Goal: Task Accomplishment & Management: Complete application form

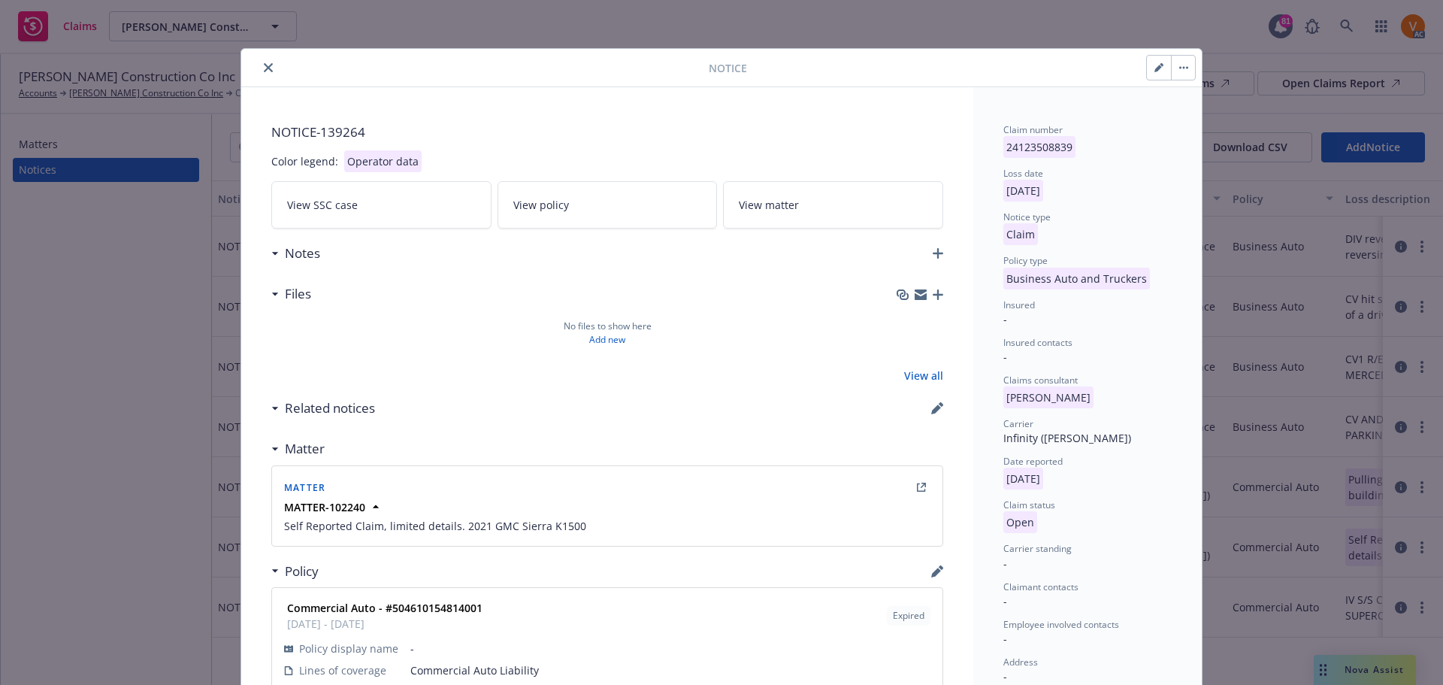
click at [1157, 63] on icon "button" at bounding box center [1158, 67] width 9 height 9
select select "BUSINESS_AUTO_AND_TRUCKERS"
select select "open"
select select "CLAIM"
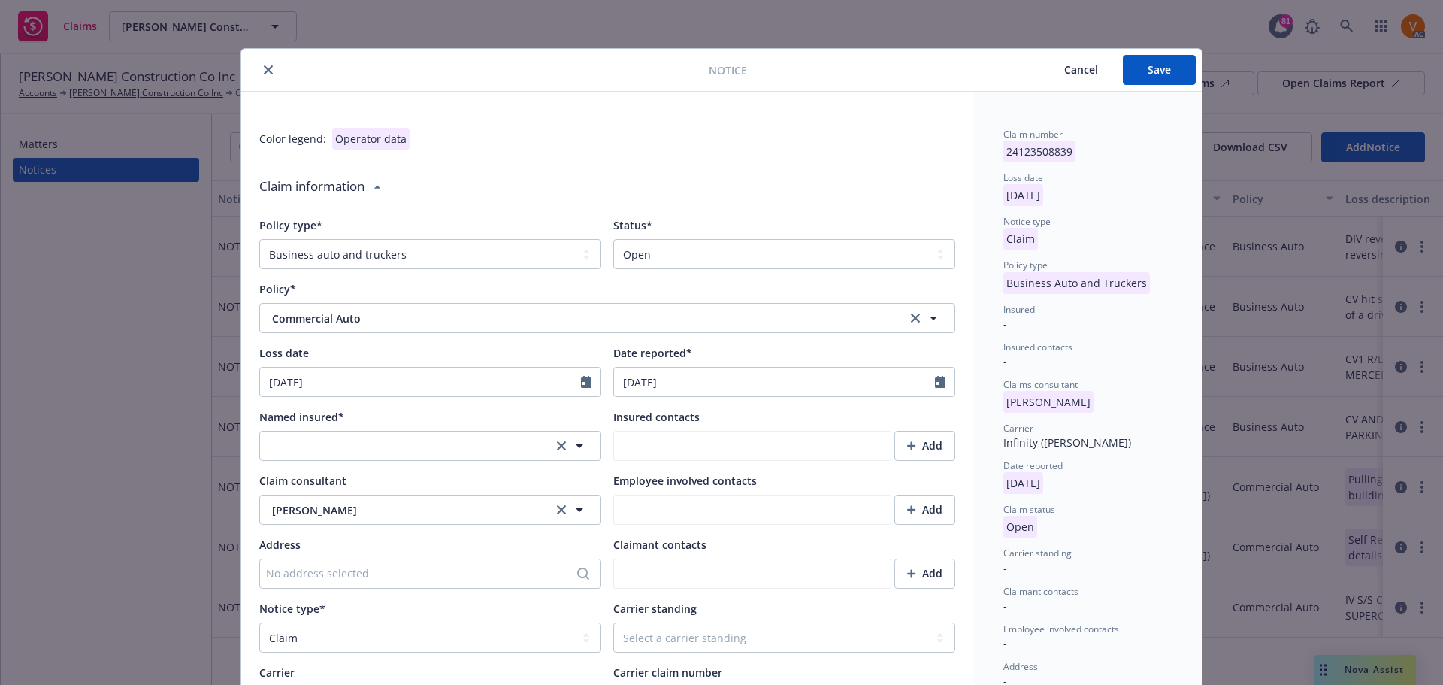
type textarea "x"
type textarea "Self Reported Claim, limited details. 2021 GMC Sierra K1500"
click at [689, 240] on select "Select a status Closed Open" at bounding box center [784, 254] width 342 height 30
select select "closed"
click at [613, 239] on select "Select a status Closed Open" at bounding box center [784, 254] width 342 height 30
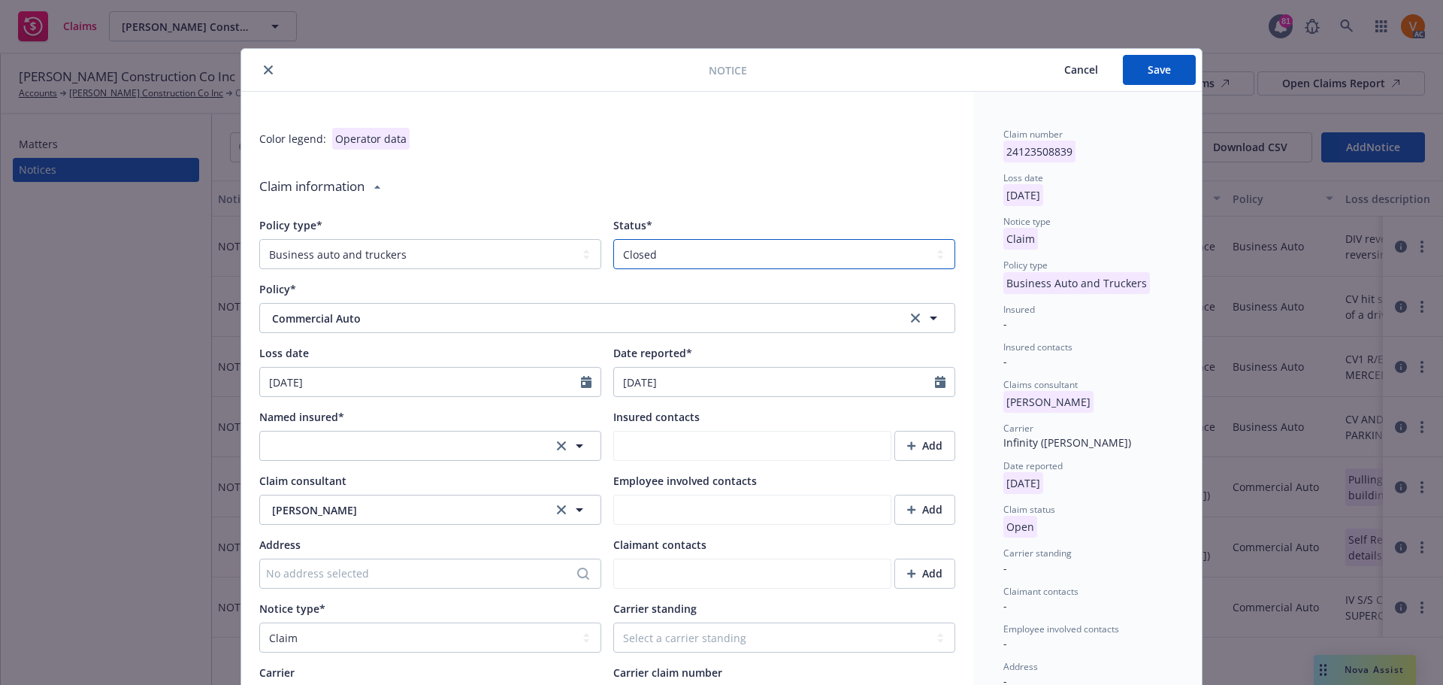
type textarea "x"
type textarea "Self Reported Claim, limited details. 2021 GMC Sierra K1500"
click at [346, 431] on button "button" at bounding box center [430, 446] width 342 height 30
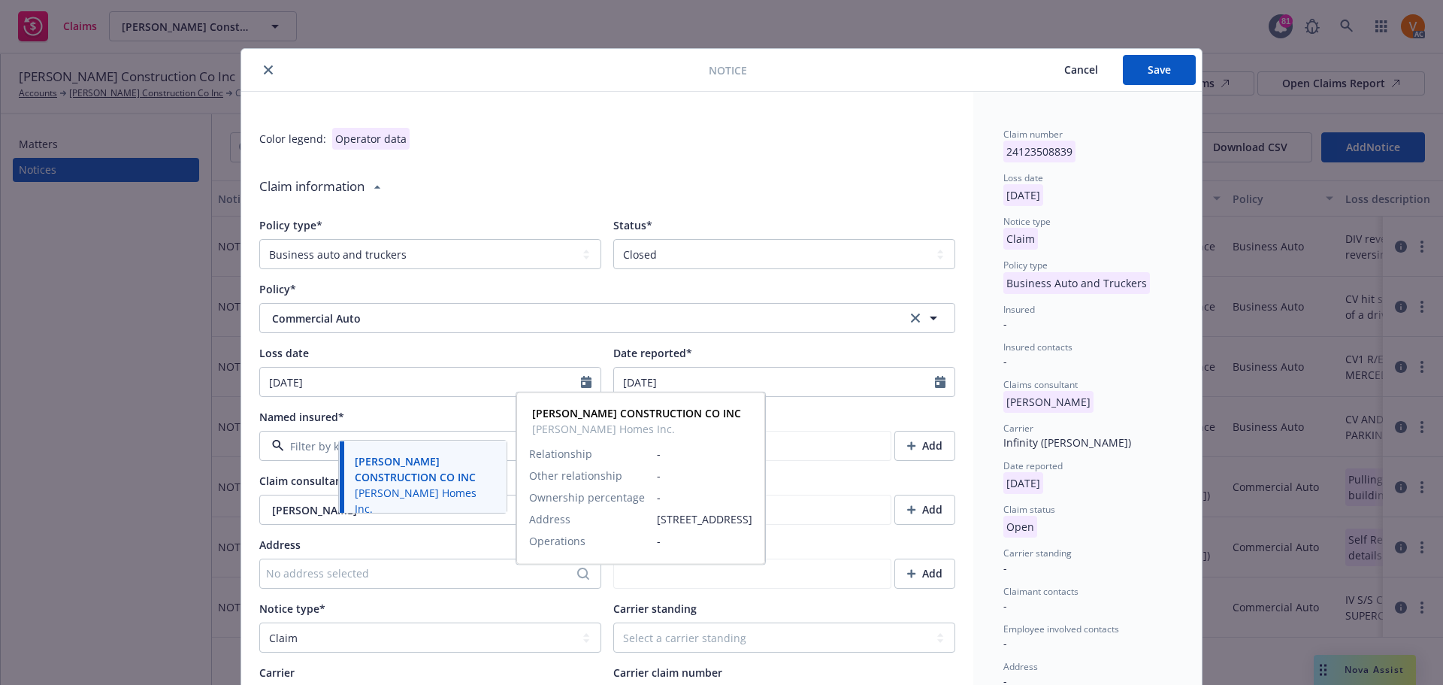
click at [389, 464] on strong "[PERSON_NAME] CONSTRUCTION CO INC" at bounding box center [415, 469] width 121 height 30
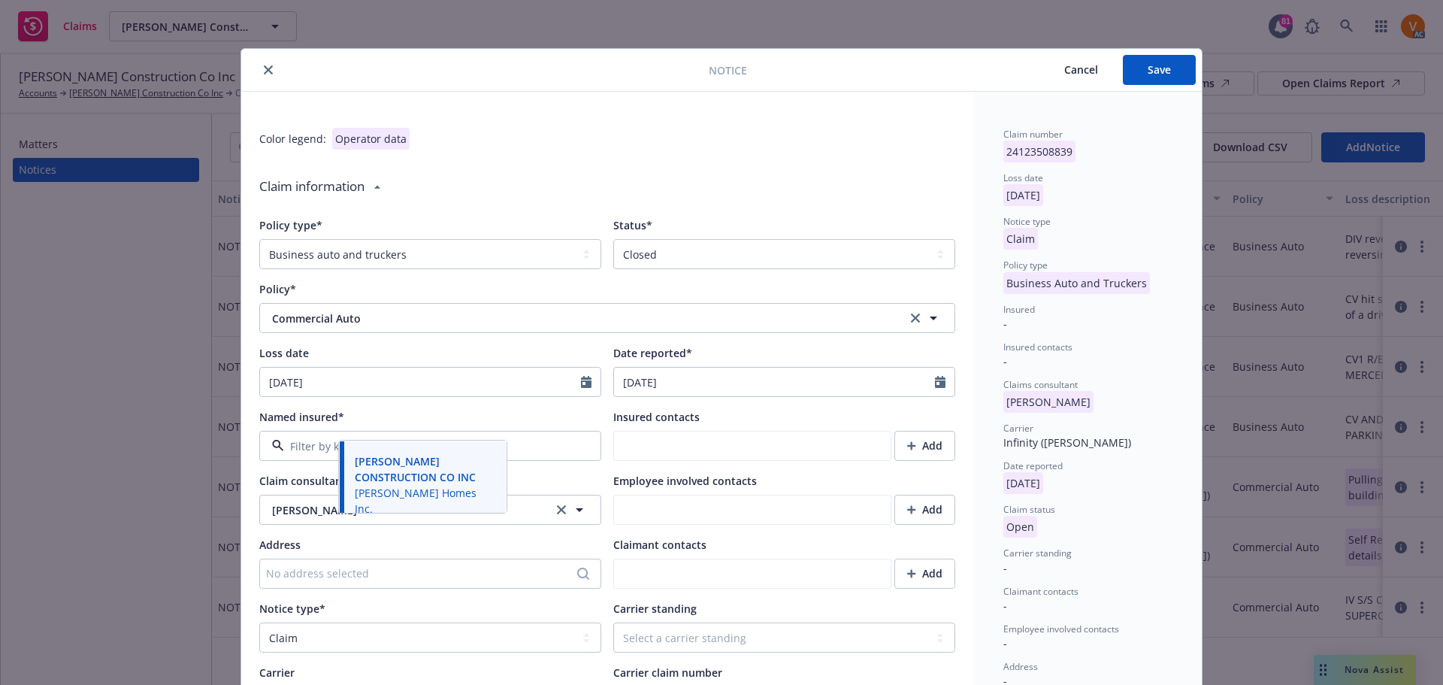
type textarea "x"
type textarea "Self Reported Claim, limited details. 2021 GMC Sierra K1500"
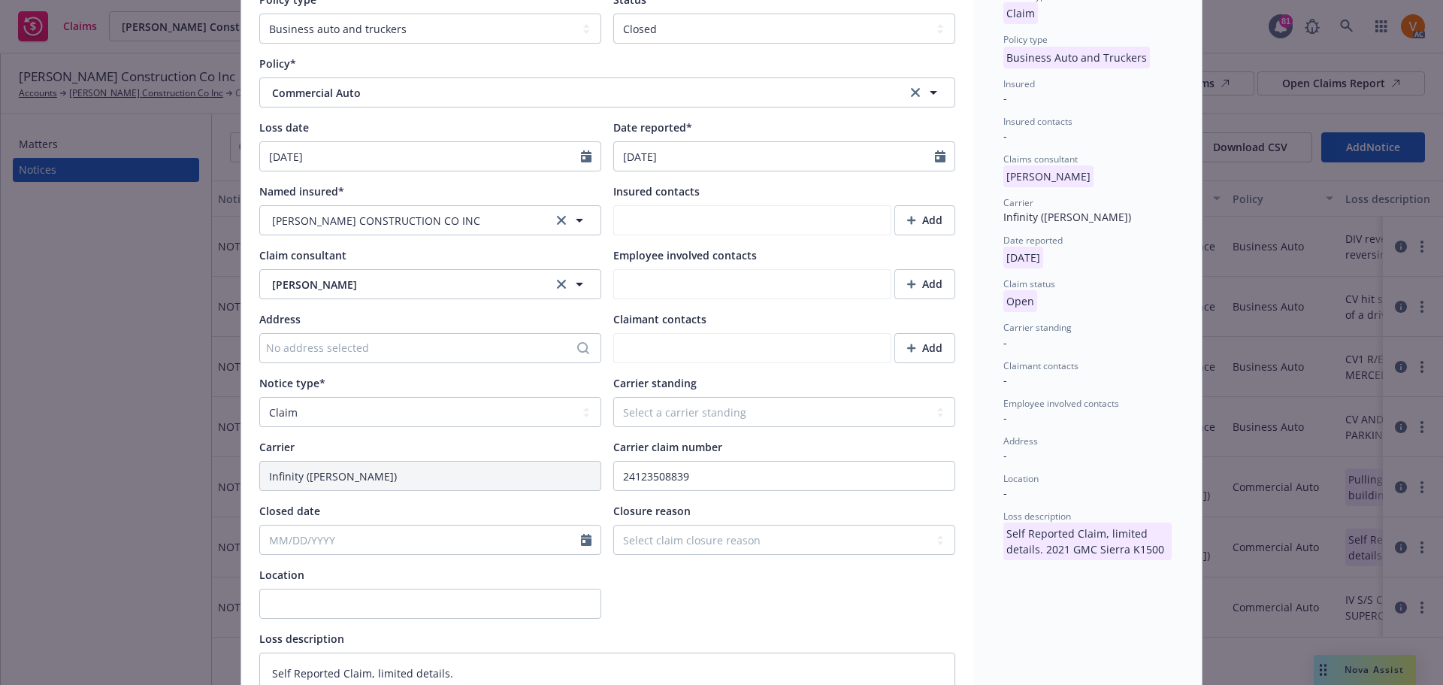
scroll to position [301, 0]
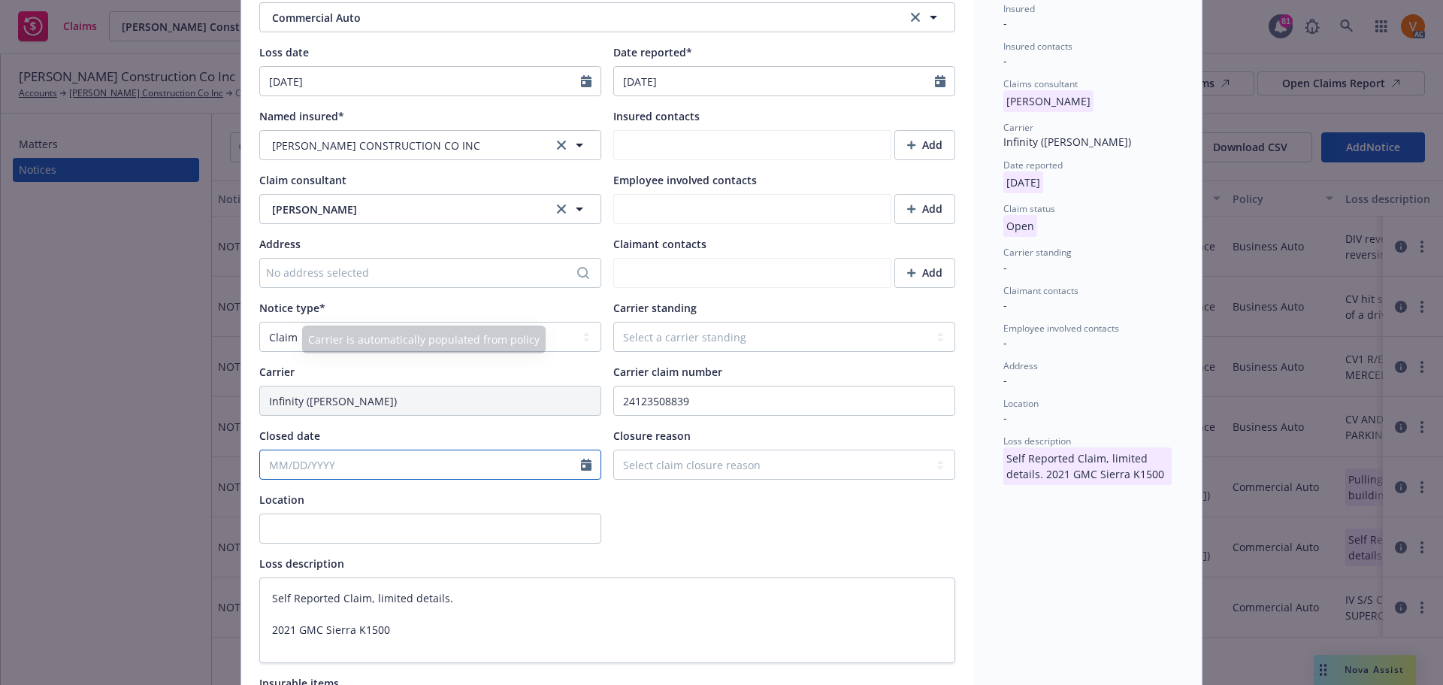
select select "9"
click at [379, 449] on div "January February March April May June July August September October November [D…" at bounding box center [430, 464] width 342 height 30
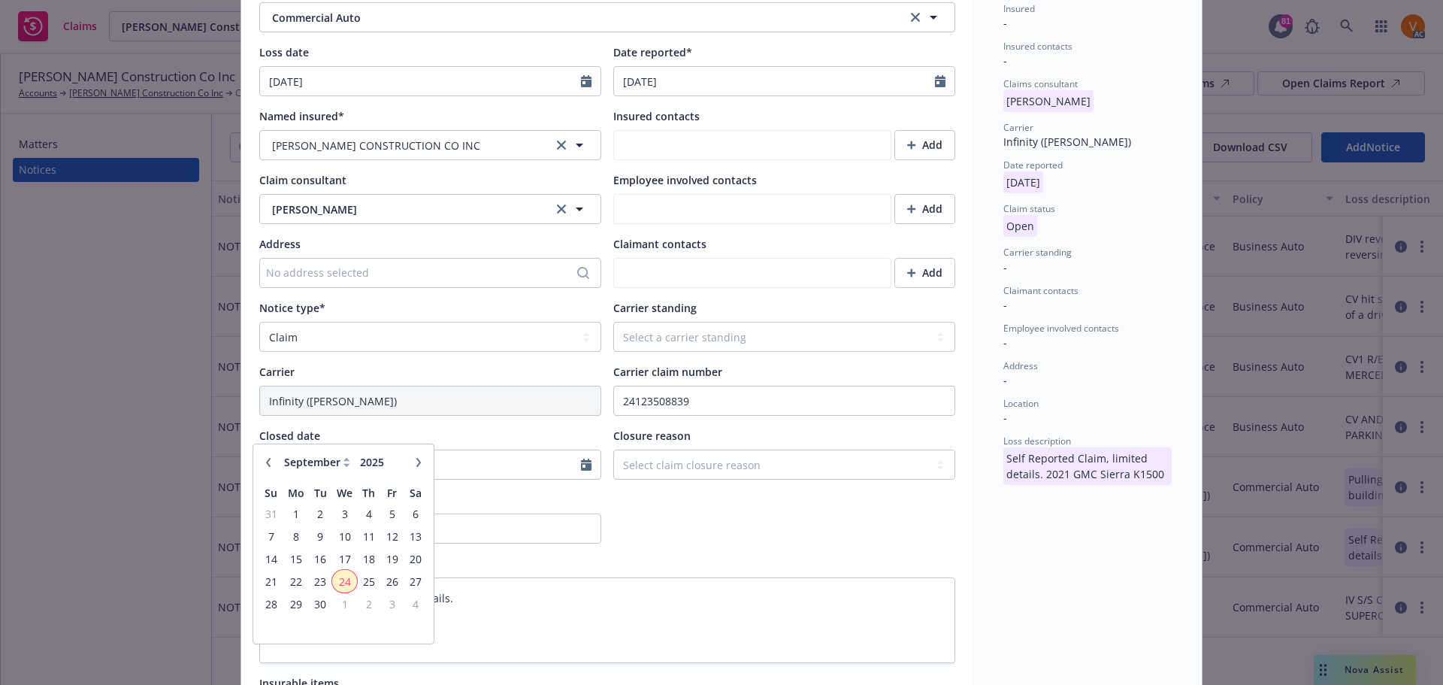
type textarea "x"
type textarea "Self Reported Claim, limited details. 2021 GMC Sierra K1500"
click at [350, 579] on span "24" at bounding box center [345, 581] width 22 height 19
type textarea "x"
type input "[DATE]"
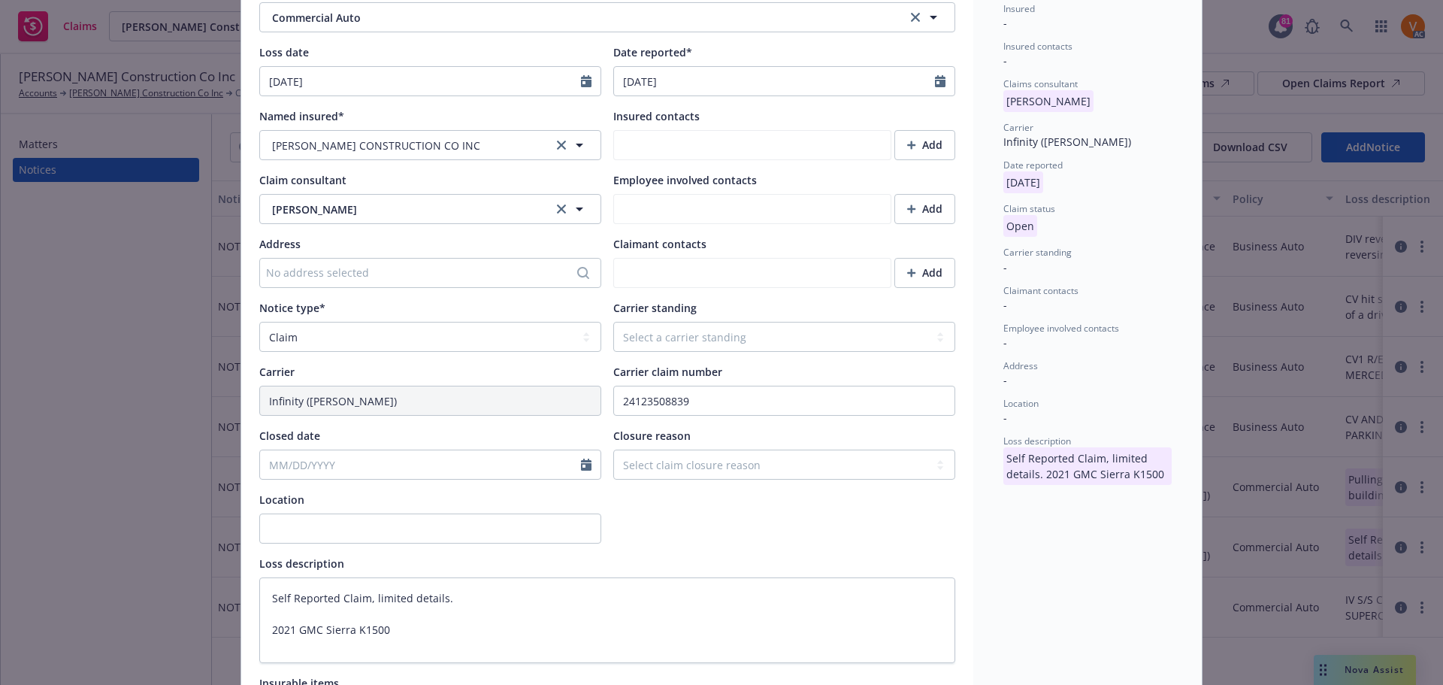
type textarea "Self Reported Claim, limited details. 2021 GMC Sierra K1500"
click at [751, 449] on select "Select claim closure reason Administrative closure Closed Closed no liability f…" at bounding box center [784, 464] width 342 height 30
select select "no-claim-pursued-by-insured"
click at [613, 449] on select "Select claim closure reason Administrative closure Closed Closed no liability f…" at bounding box center [784, 464] width 342 height 30
type textarea "x"
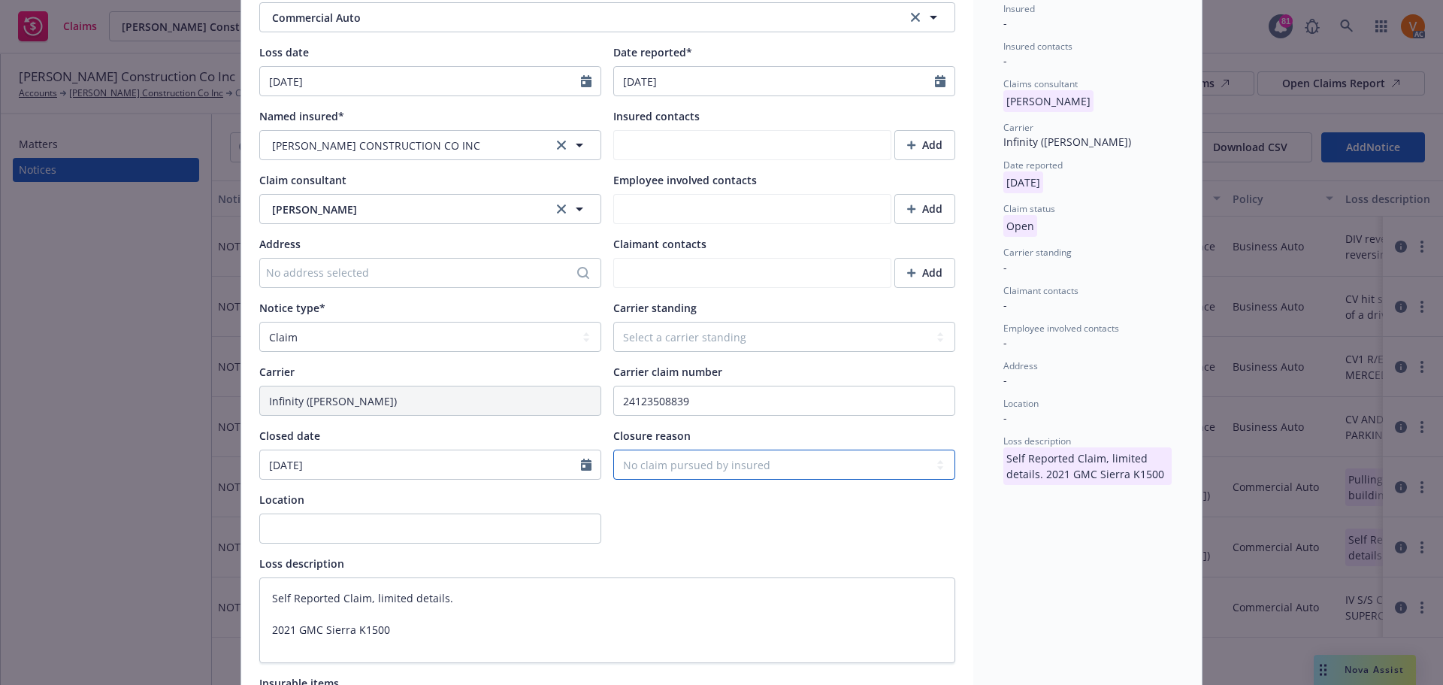
type textarea "Self Reported Claim, limited details. 2021 GMC Sierra K1500"
click at [728, 449] on select "Select claim closure reason Administrative closure Closed Closed no liability f…" at bounding box center [784, 464] width 342 height 30
select select "no-claim-pursued-by-claimant"
click at [613, 449] on select "Select claim closure reason Administrative closure Closed Closed no liability f…" at bounding box center [784, 464] width 342 height 30
type textarea "x"
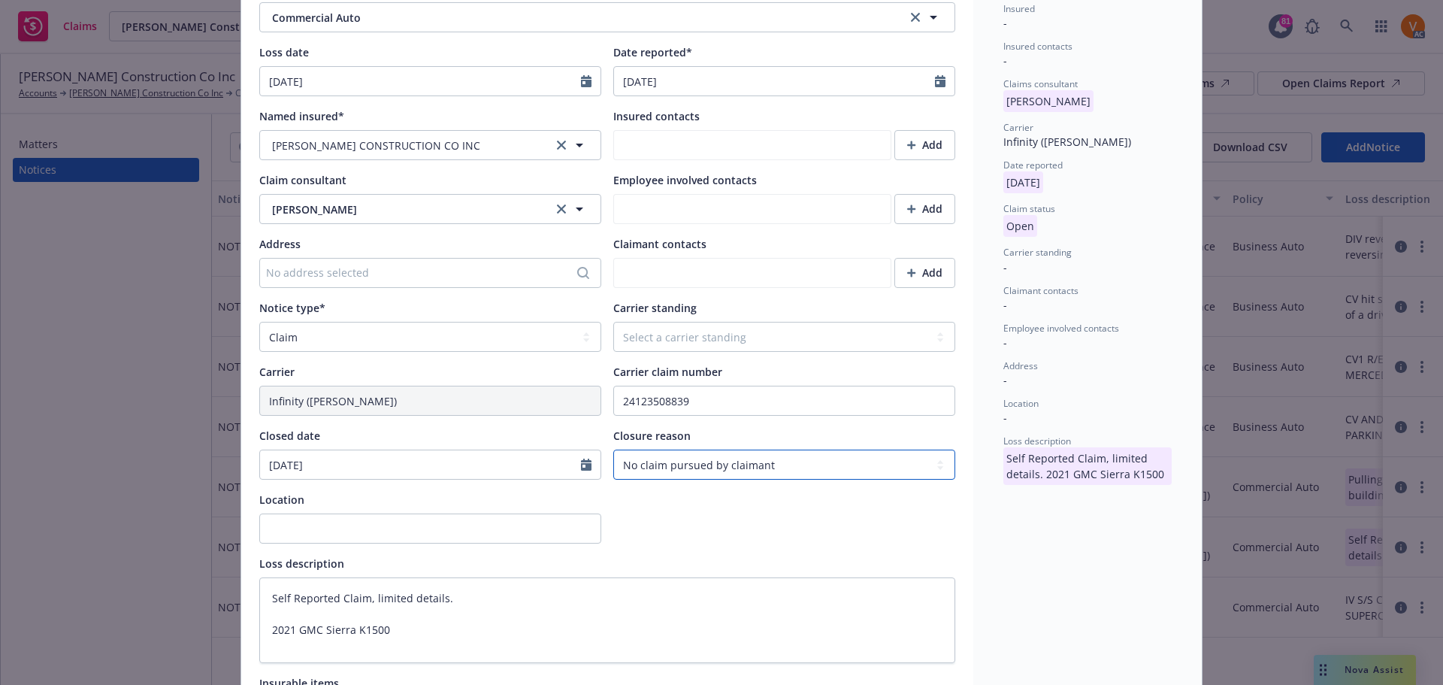
type textarea "Self Reported Claim, limited details. 2021 GMC Sierra K1500"
click at [688, 322] on select "Select a carrier standing Closed Not submitted Open Reopened Subrogated Withdra…" at bounding box center [784, 337] width 342 height 30
select select "CLOSED"
click at [613, 322] on select "Select a carrier standing Closed Not submitted Open Reopened Subrogated Withdra…" at bounding box center [784, 337] width 342 height 30
type textarea "x"
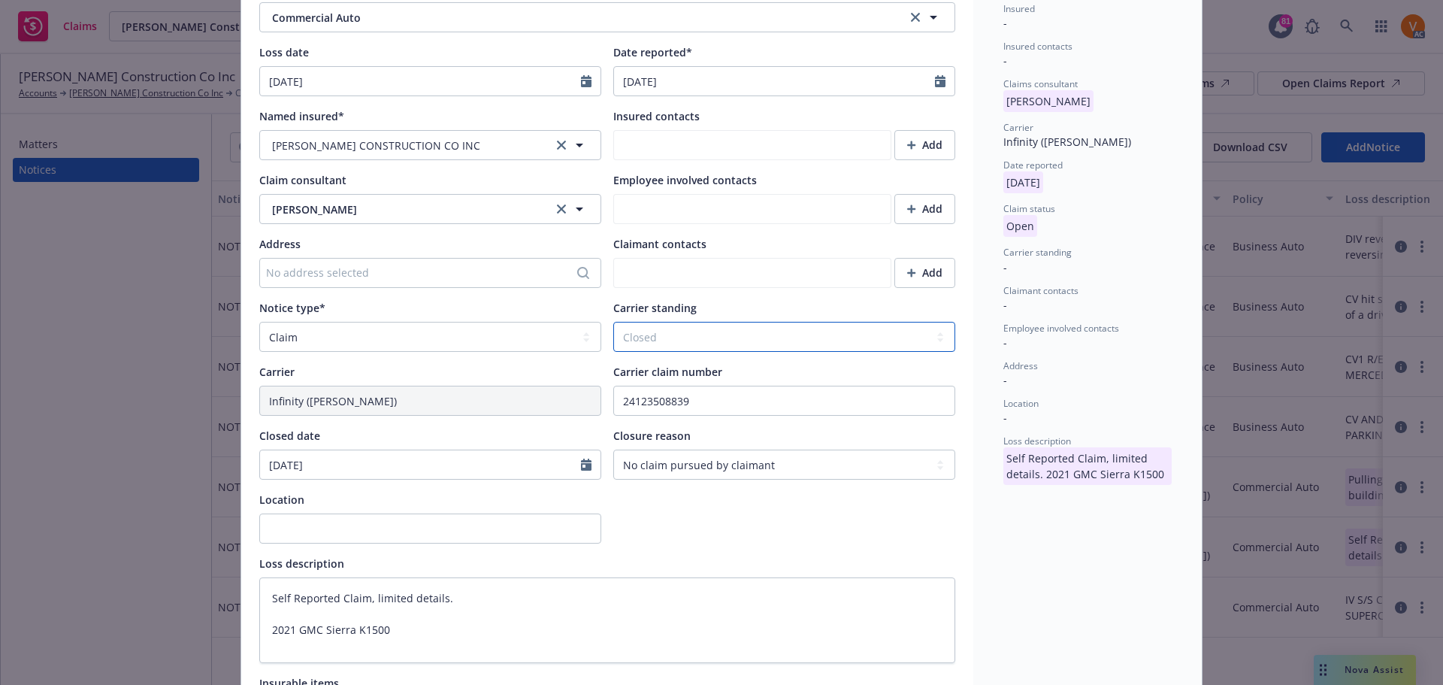
type textarea "Self Reported Claim, limited details. 2021 GMC Sierra K1500"
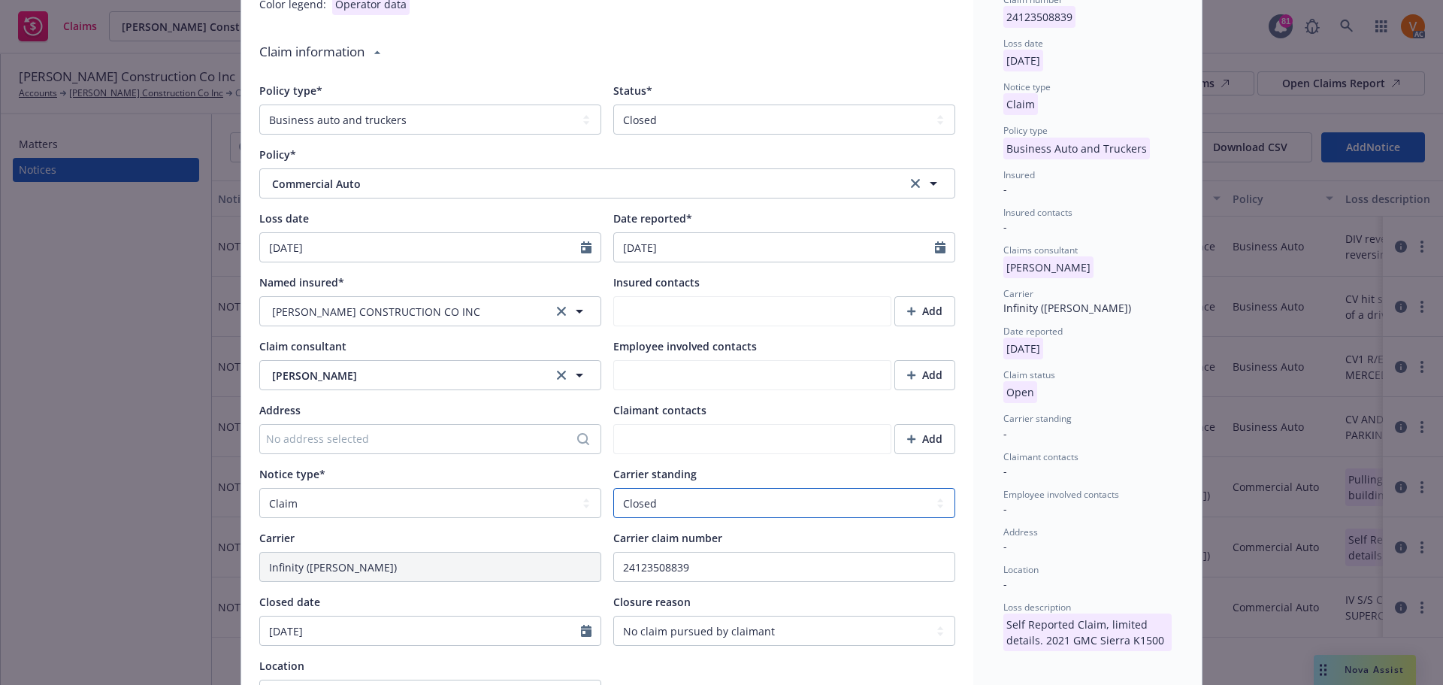
scroll to position [0, 0]
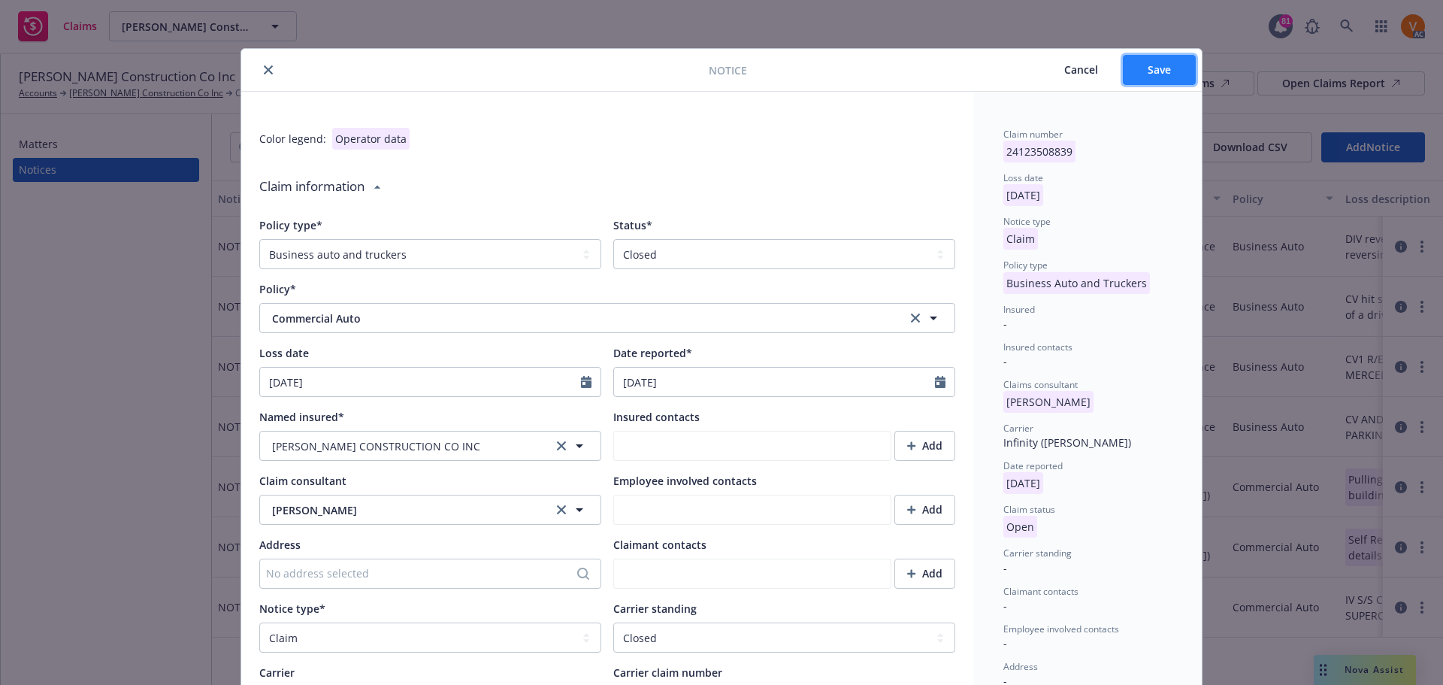
click at [1174, 56] on button "Save" at bounding box center [1159, 70] width 73 height 30
type textarea "x"
type textarea "Self Reported Claim, limited details. 2021 GMC Sierra K1500"
type textarea "x"
type textarea "Self Reported Claim, limited details. 2021 GMC Sierra K1500"
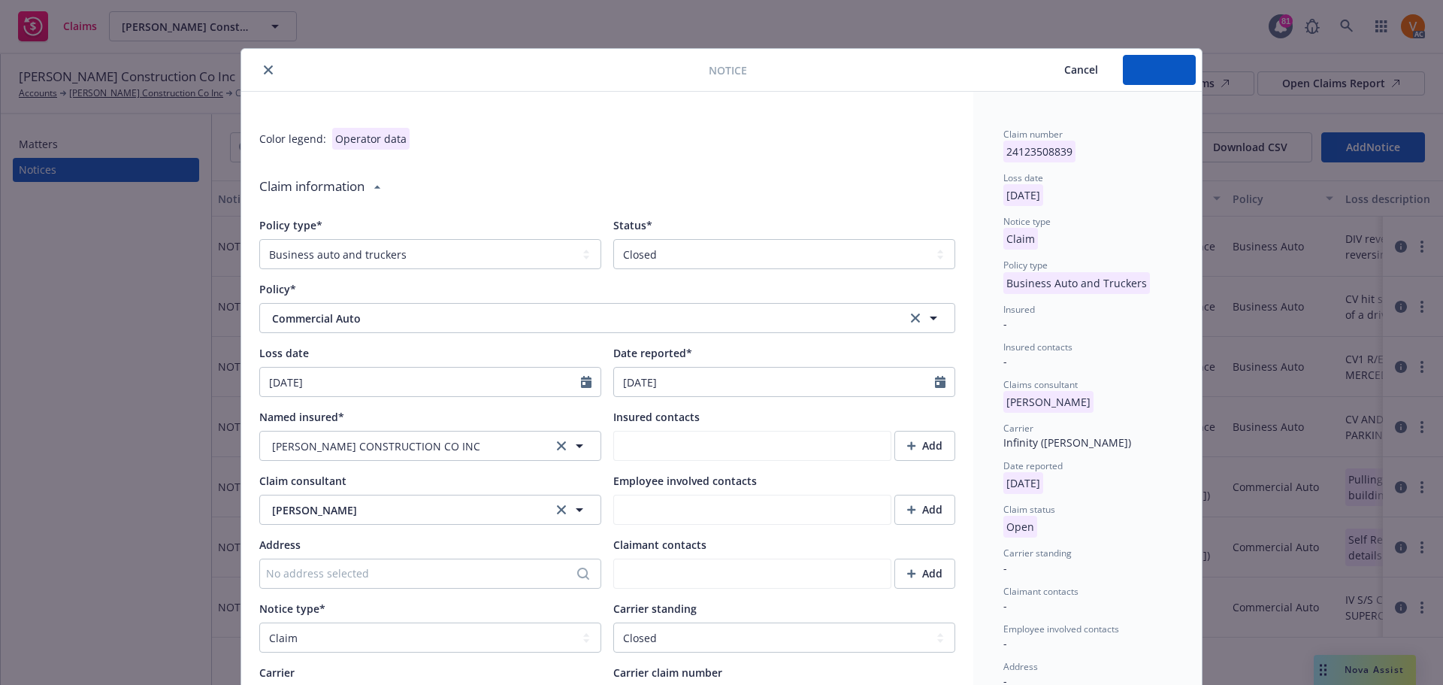
type textarea "x"
type textarea "Self Reported Claim, limited details. 2021 GMC Sierra K1500"
type textarea "x"
